Goal: Task Accomplishment & Management: Manage account settings

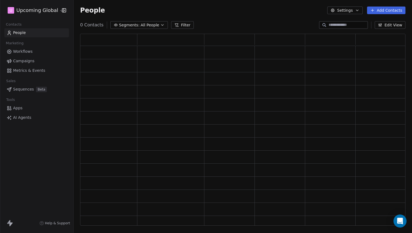
scroll to position [188, 321]
click at [175, 26] on button "Filter" at bounding box center [186, 25] width 23 height 8
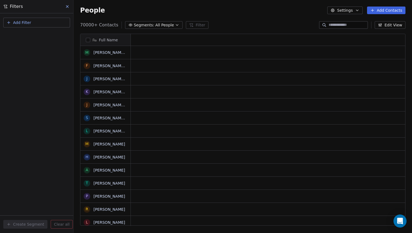
scroll to position [201, 334]
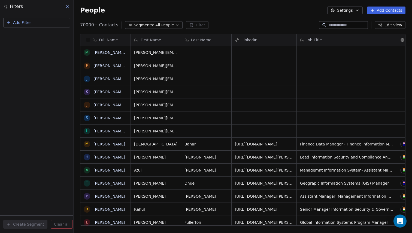
click at [44, 20] on button "Add Filter" at bounding box center [36, 23] width 67 height 10
click at [30, 34] on span "Contact properties" at bounding box center [26, 36] width 35 height 6
type input "******"
click at [35, 60] on div "Is" at bounding box center [36, 58] width 57 height 9
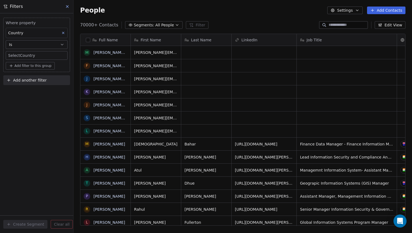
click at [31, 57] on body "U Upcoming Global Contacts People Marketing Workflows Campaigns Metrics & Event…" at bounding box center [206, 116] width 412 height 233
type input "*****"
click at [36, 69] on div "[GEOGRAPHIC_DATA]" at bounding box center [40, 71] width 55 height 6
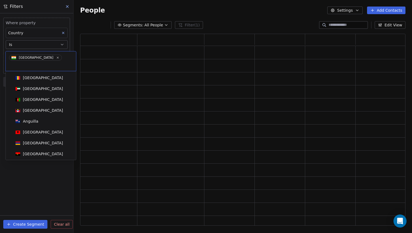
scroll to position [188, 321]
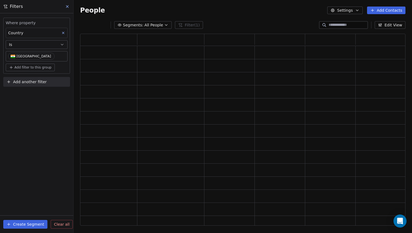
click at [38, 130] on div "Where property Country Is [GEOGRAPHIC_DATA] Add filter to this group Add anothe…" at bounding box center [36, 123] width 73 height 220
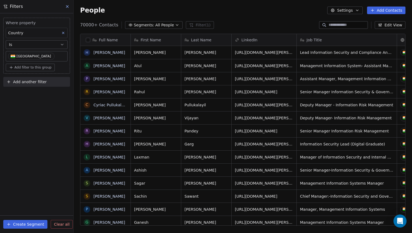
scroll to position [201, 334]
click at [87, 41] on button "button" at bounding box center [88, 40] width 4 height 4
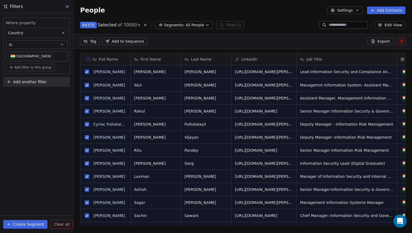
click at [90, 59] on button at bounding box center [88, 59] width 4 height 4
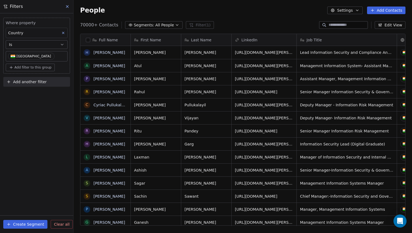
scroll to position [201, 334]
click at [64, 35] on button at bounding box center [63, 32] width 7 height 7
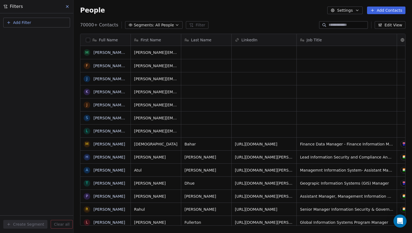
click at [66, 5] on icon at bounding box center [67, 6] width 4 height 4
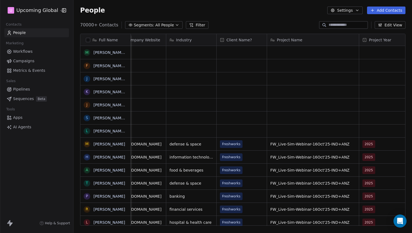
scroll to position [0, 518]
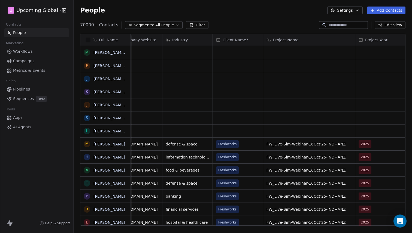
click at [236, 38] on span "Client Name?" at bounding box center [235, 39] width 26 height 5
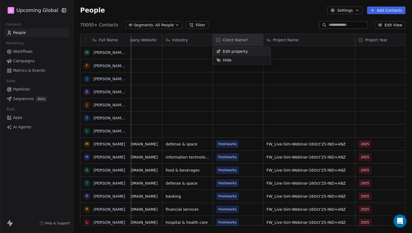
click at [232, 53] on span "Edit property" at bounding box center [235, 51] width 25 height 5
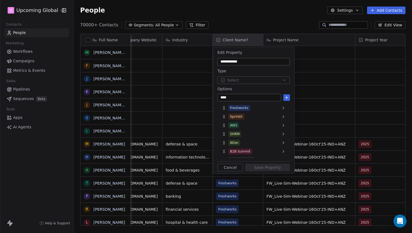
type input "*****"
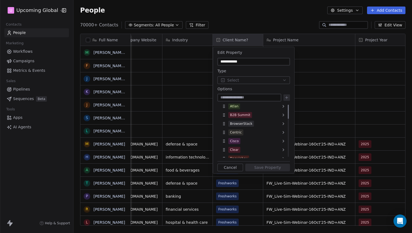
scroll to position [0, 0]
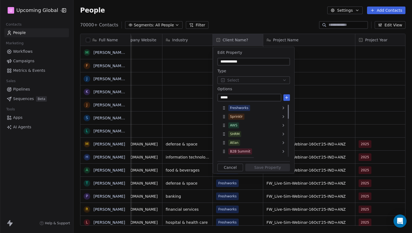
type input "*****"
click at [290, 97] on div "**********" at bounding box center [253, 110] width 81 height 127
click at [288, 98] on icon at bounding box center [286, 98] width 4 height 4
click at [285, 16] on html "U Upcoming Global Contacts People Marketing Workflows Campaigns Metrics & Event…" at bounding box center [206, 116] width 412 height 233
